Goal: Task Accomplishment & Management: Use online tool/utility

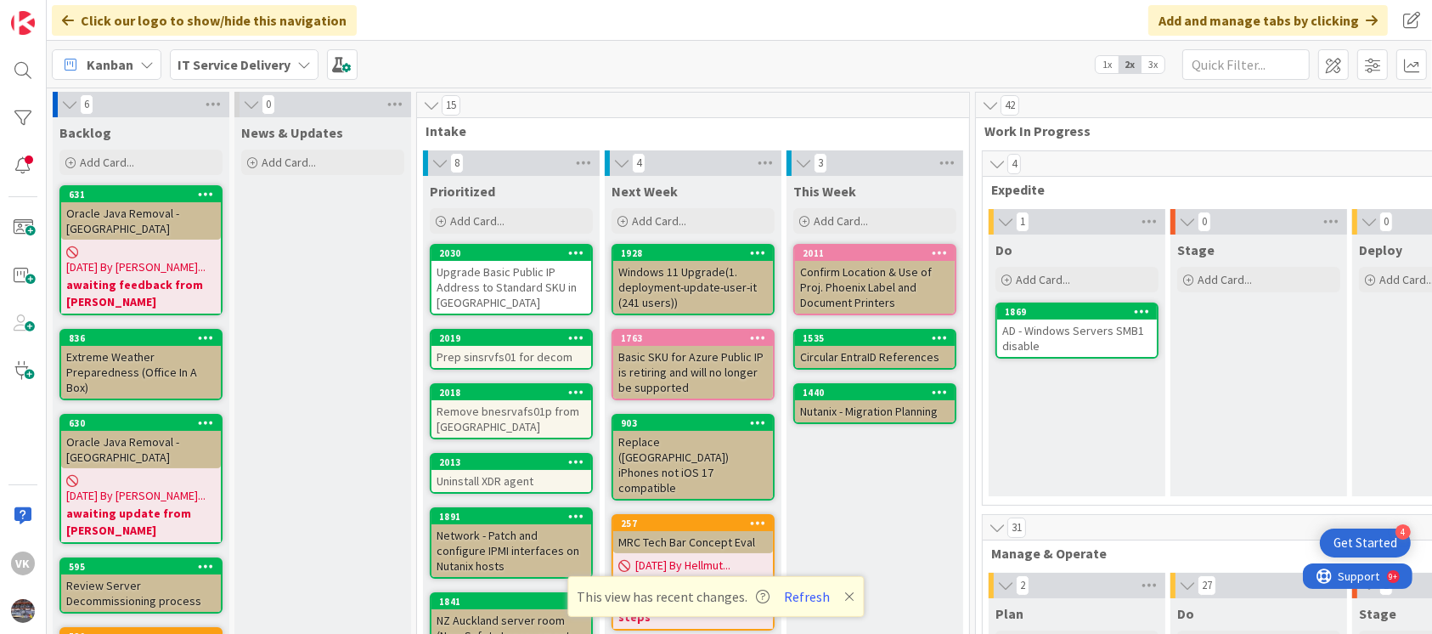
scroll to position [1034, 551]
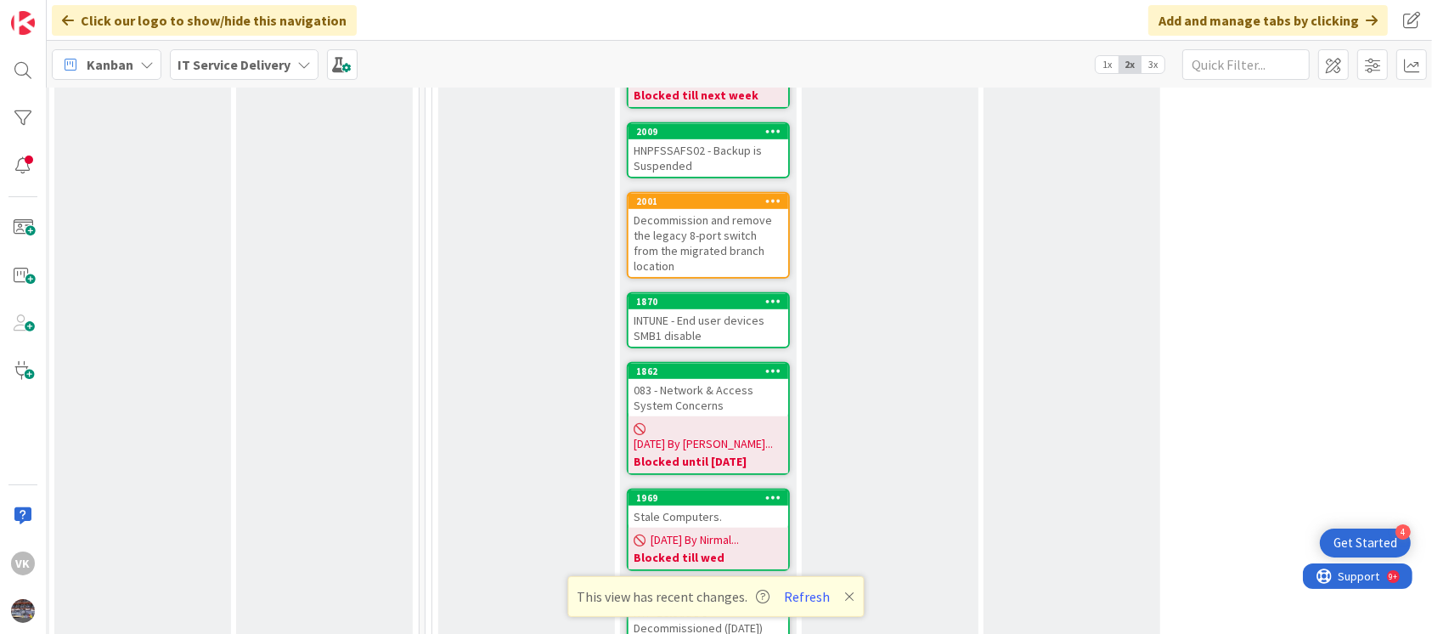
click at [699, 506] on div "Stale Computers." at bounding box center [709, 517] width 160 height 22
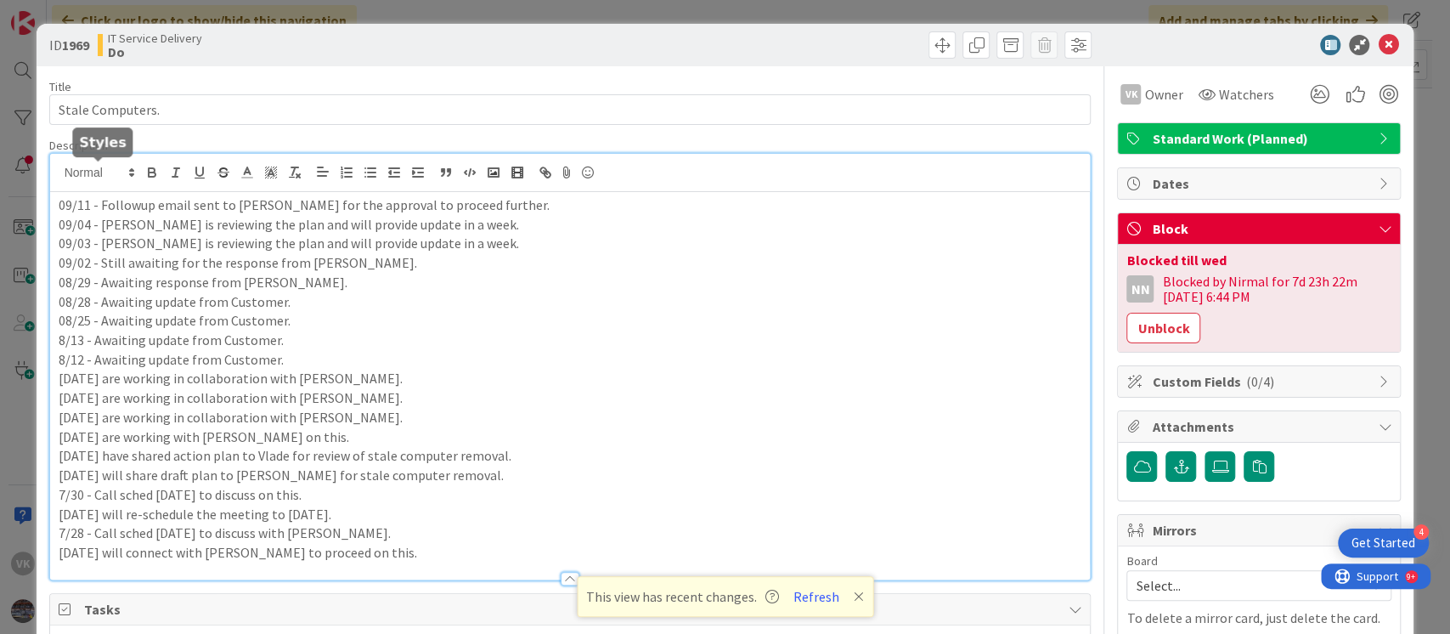
click at [59, 179] on div "09/11 - Followup email sent to [PERSON_NAME] for the approval to proceed furthe…" at bounding box center [570, 367] width 1041 height 426
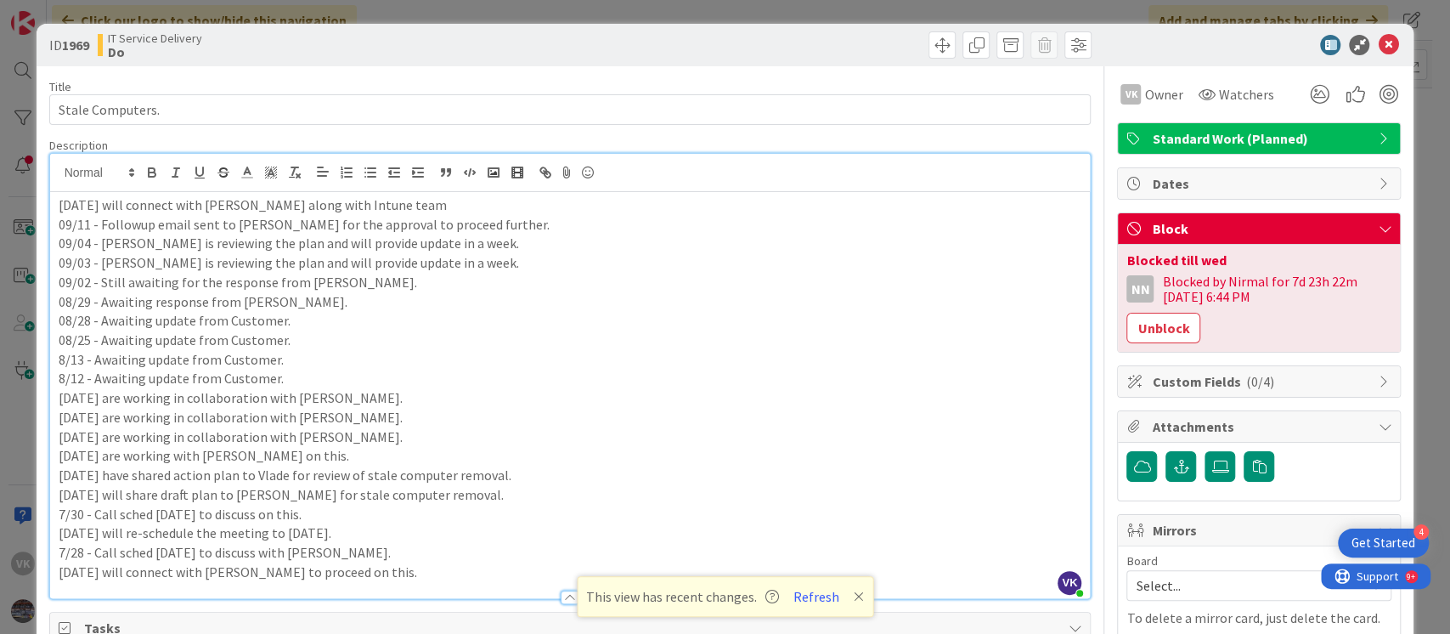
click at [313, 206] on p "[DATE] will connect with [PERSON_NAME] along with Intune team" at bounding box center [571, 205] width 1024 height 20
click at [1378, 46] on icon at bounding box center [1388, 45] width 20 height 20
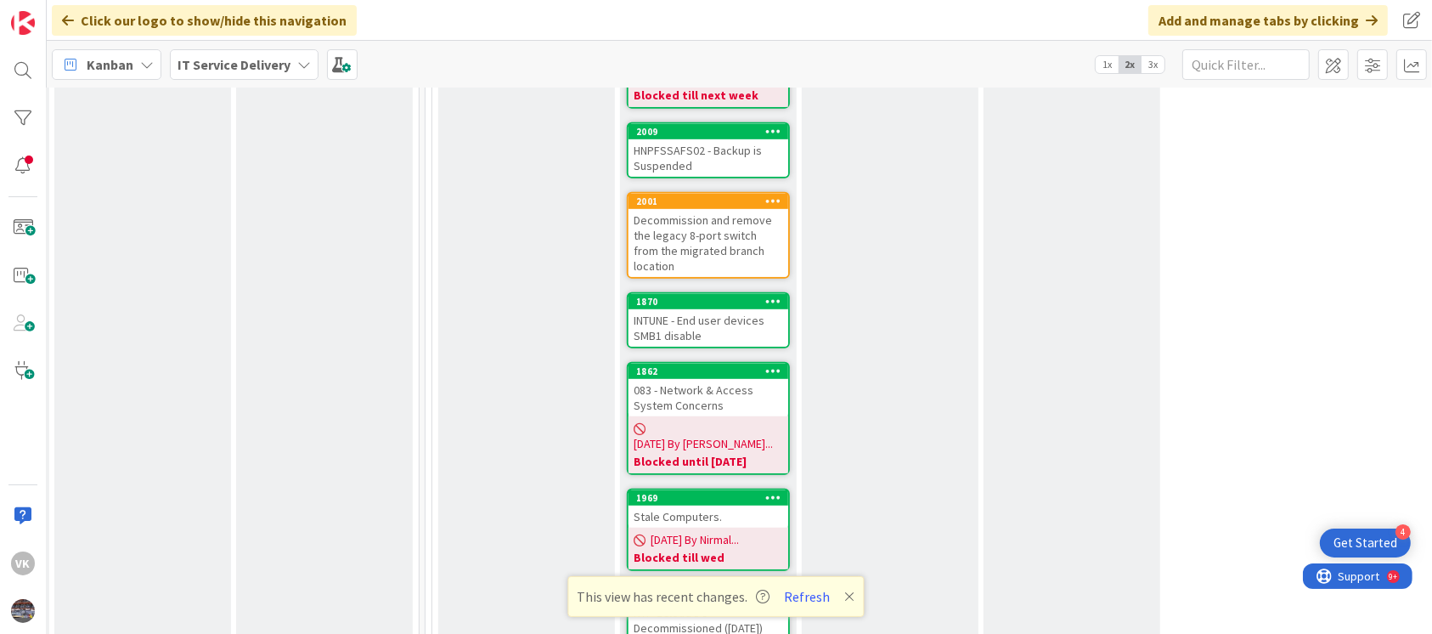
click at [714, 506] on div "Stale Computers." at bounding box center [709, 517] width 160 height 22
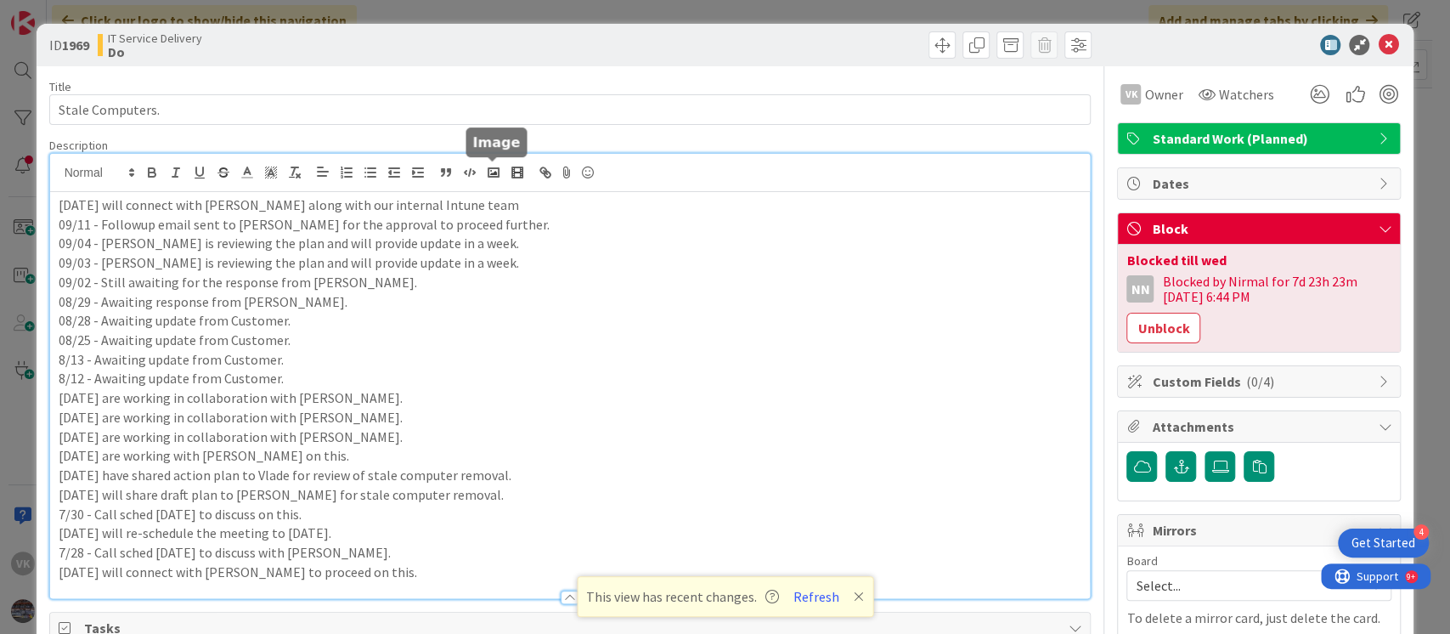
click at [488, 178] on div "[DATE] will connect with [PERSON_NAME] along with our internal Intune team 09/1…" at bounding box center [570, 376] width 1041 height 444
click at [1378, 41] on icon at bounding box center [1388, 45] width 20 height 20
